Goal: Register for event/course

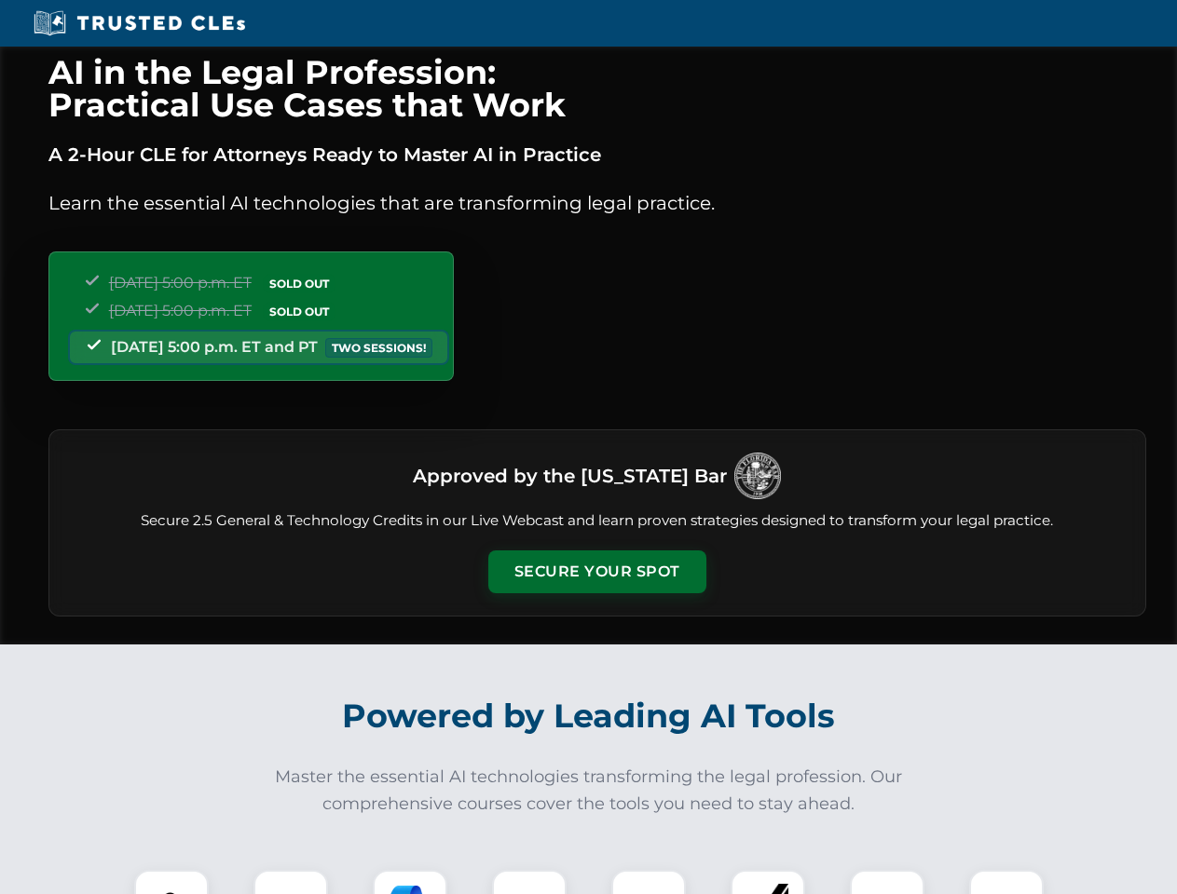
click at [596, 572] on button "Secure Your Spot" at bounding box center [597, 572] width 218 height 43
click at [171, 882] on img at bounding box center [171, 908] width 54 height 54
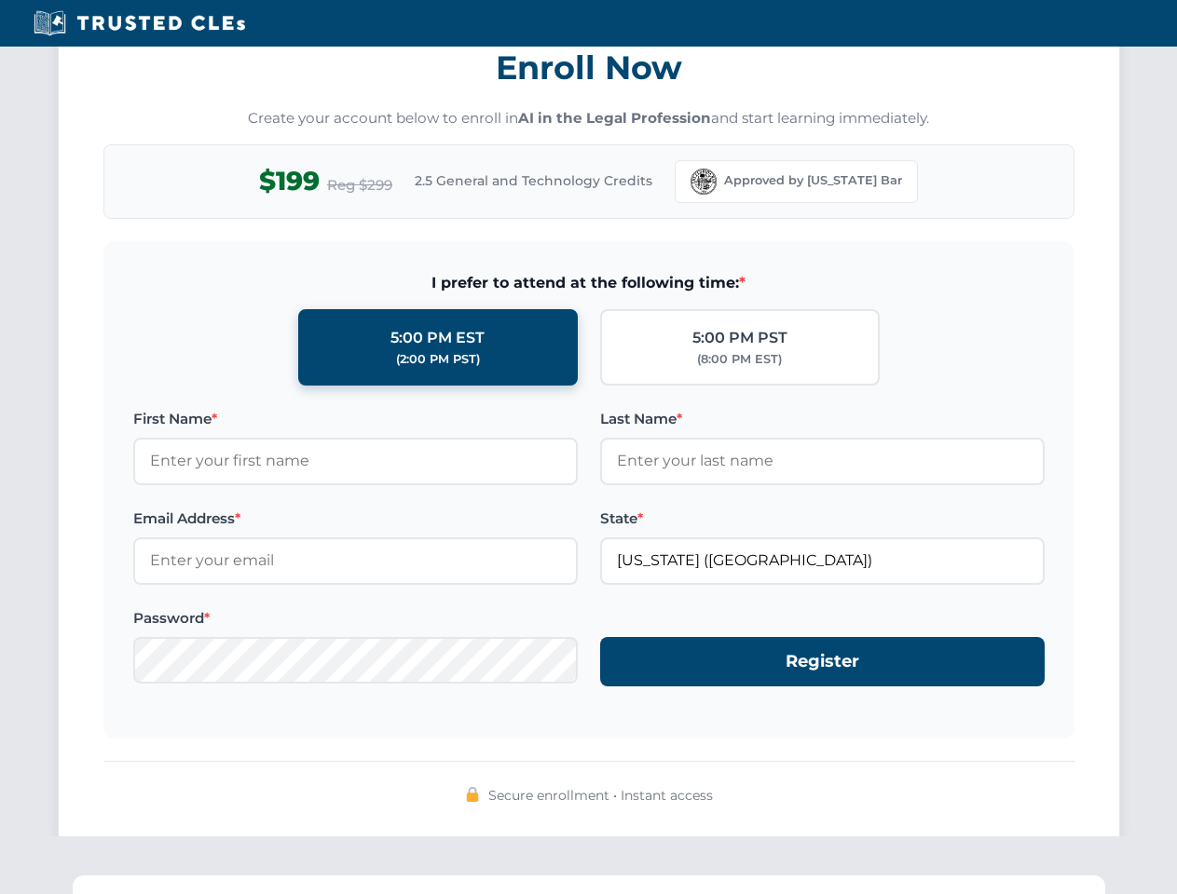
scroll to position [1829, 0]
